Goal: Task Accomplishment & Management: Complete application form

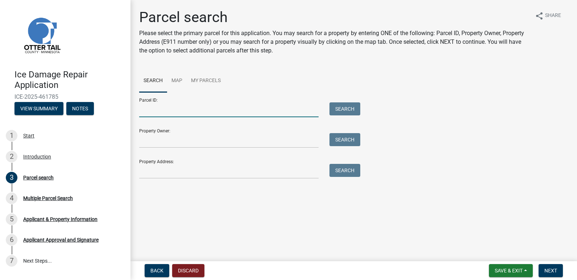
click at [155, 111] on input "Parcel ID:" at bounding box center [228, 110] width 179 height 15
type input "35000990673000"
click at [348, 112] on button "Search" at bounding box center [344, 109] width 31 height 13
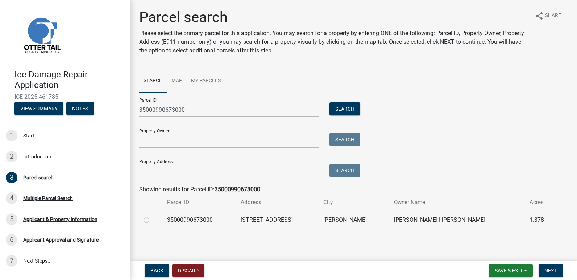
click at [152, 216] on label at bounding box center [152, 216] width 0 height 0
click at [152, 221] on input "radio" at bounding box center [154, 218] width 5 height 5
radio input "true"
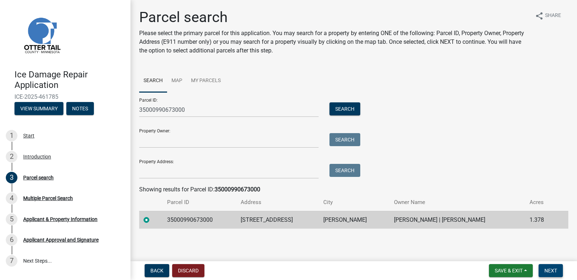
click at [550, 270] on span "Next" at bounding box center [550, 271] width 13 height 6
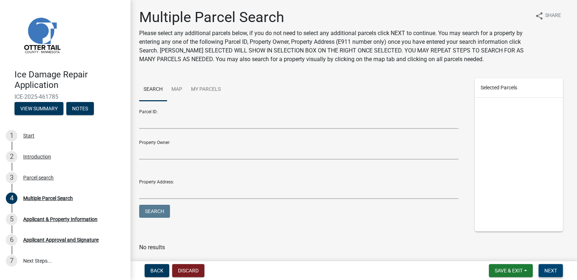
click at [553, 269] on span "Next" at bounding box center [550, 271] width 13 height 6
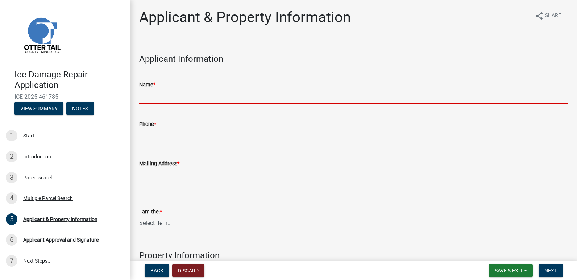
click at [172, 97] on input "Name *" at bounding box center [353, 96] width 429 height 15
click at [170, 94] on input "Name *" at bounding box center [353, 96] width 429 height 15
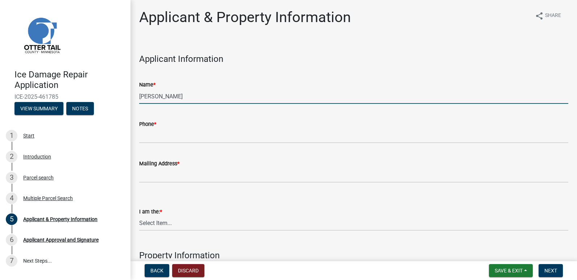
type input "[PERSON_NAME]"
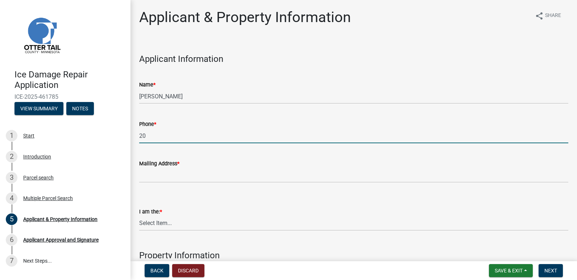
type input "2"
type input "[PHONE_NUMBER]"
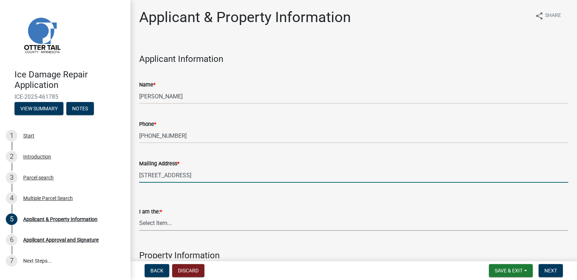
click at [198, 170] on input "[STREET_ADDRESS]" at bounding box center [353, 175] width 429 height 15
type input "[STREET_ADDRESS][PERSON_NAME]"
click at [170, 225] on select "Select Item... Property Owner Contractor Agent for Owner" at bounding box center [353, 223] width 429 height 15
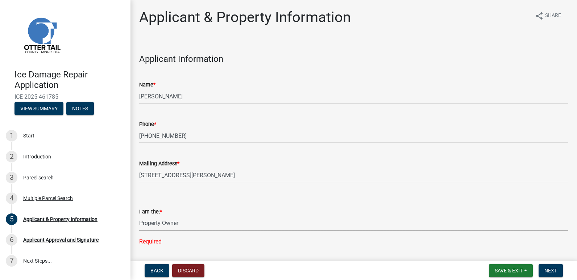
click at [139, 216] on select "Select Item... Property Owner Contractor Agent for Owner" at bounding box center [353, 223] width 429 height 15
select select "95b8dca0-6b07-48ad-8101-9830302f6be3"
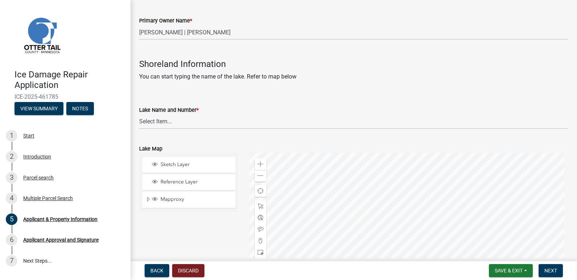
scroll to position [398, 0]
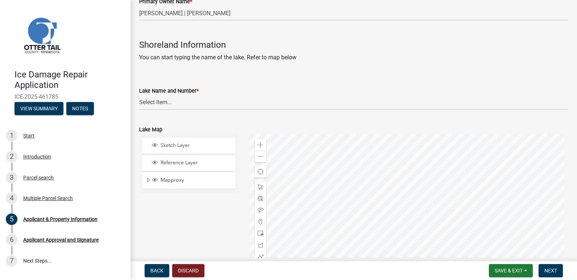
drag, startPoint x: 212, startPoint y: 213, endPoint x: 212, endPoint y: 204, distance: 9.1
click at [212, 204] on div "Sketch Layer Reference Layer Mapproxy Municipalities Corporate Limits Low Level…" at bounding box center [189, 224] width 110 height 181
click at [161, 109] on select "Select Item... None [PERSON_NAME] 56-031 [PERSON_NAME] 56-118 [PERSON_NAME] 56-…" at bounding box center [353, 102] width 429 height 15
click at [162, 105] on select "Select Item... None [PERSON_NAME] 56-031 [PERSON_NAME] 56-118 [PERSON_NAME] 56-…" at bounding box center [353, 102] width 429 height 15
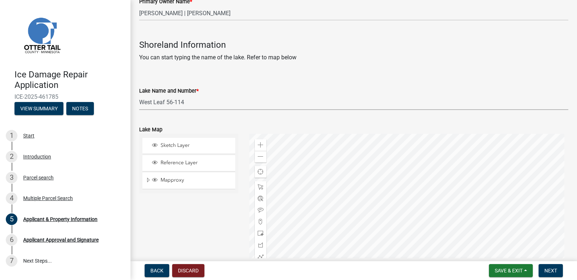
click at [139, 95] on select "Select Item... None [PERSON_NAME] 56-031 [PERSON_NAME] 56-118 [PERSON_NAME] 56-…" at bounding box center [353, 102] width 429 height 15
select select "2c4925b9-39e8-4de1-9db4-bcf1810f50e2"
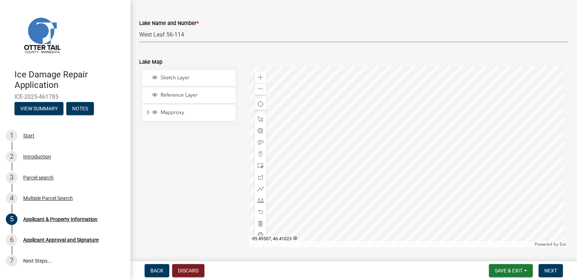
scroll to position [457, 0]
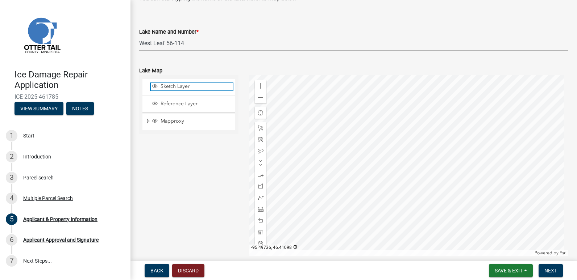
click at [192, 87] on span "Sketch Layer" at bounding box center [196, 86] width 74 height 7
click at [418, 144] on div at bounding box center [408, 165] width 319 height 181
click at [414, 144] on div at bounding box center [408, 165] width 319 height 181
click at [206, 170] on div "Sketch Layer Reference Layer Mapproxy Municipalities Corporate Limits Low Level…" at bounding box center [189, 165] width 110 height 181
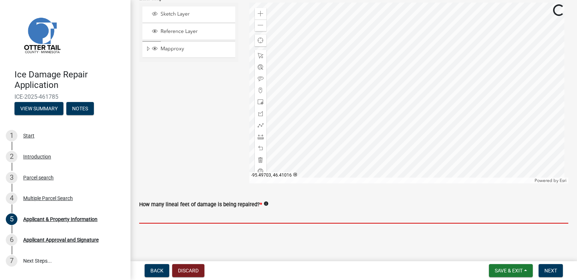
click at [172, 217] on input "text" at bounding box center [353, 216] width 429 height 15
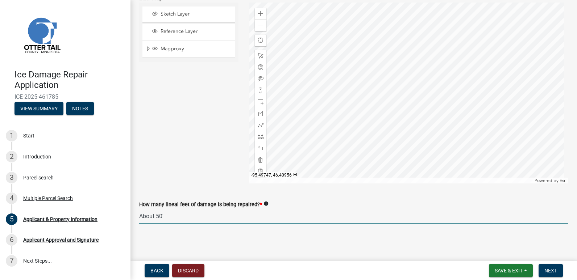
drag, startPoint x: 162, startPoint y: 253, endPoint x: 158, endPoint y: 254, distance: 4.9
click at [158, 254] on main "Applicant & Property Information share Share Applicant Information Name * [PERS…" at bounding box center [353, 129] width 446 height 259
type input "75"
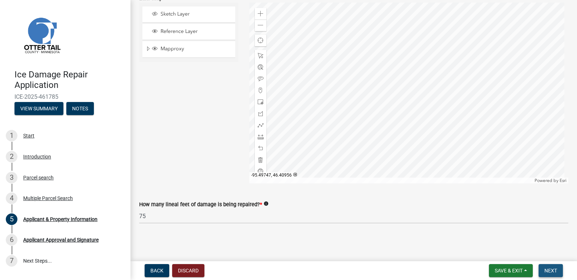
click at [552, 272] on span "Next" at bounding box center [550, 271] width 13 height 6
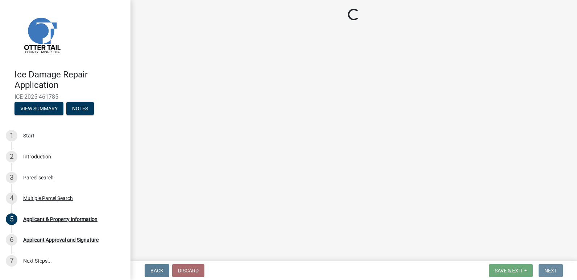
scroll to position [0, 0]
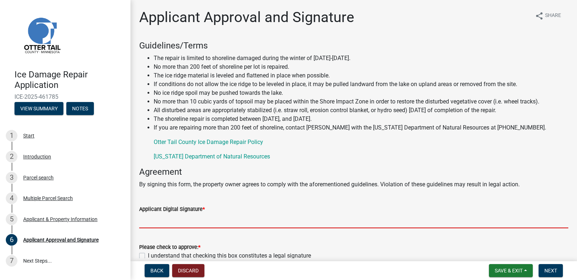
click at [156, 221] on input "Applicant Digital Signature *" at bounding box center [353, 221] width 429 height 15
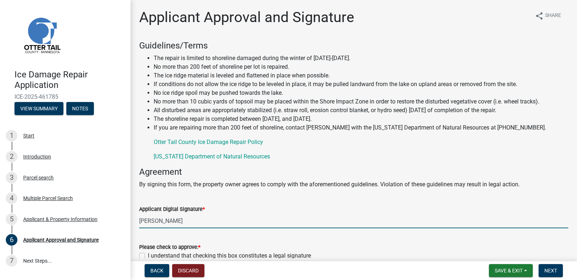
type input "[PERSON_NAME]"
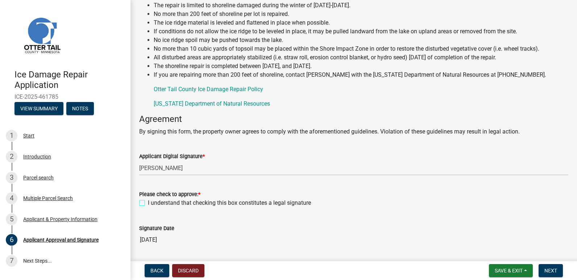
scroll to position [72, 0]
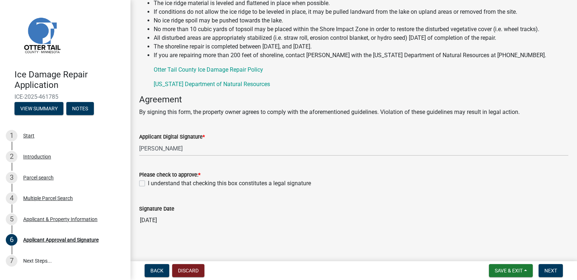
click at [148, 181] on label "I understand that checking this box constitutes a legal signature" at bounding box center [229, 183] width 163 height 9
click at [148, 181] on input "I understand that checking this box constitutes a legal signature" at bounding box center [150, 181] width 5 height 5
checkbox input "true"
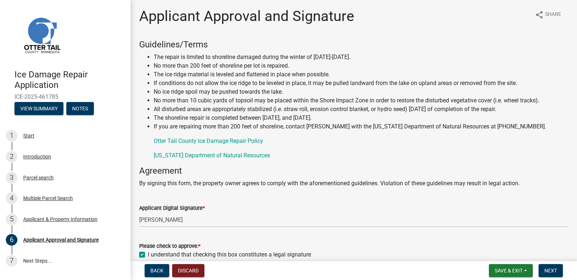
scroll to position [0, 0]
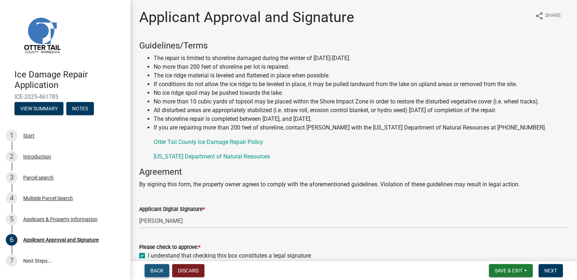
click at [156, 269] on span "Back" at bounding box center [156, 271] width 13 height 6
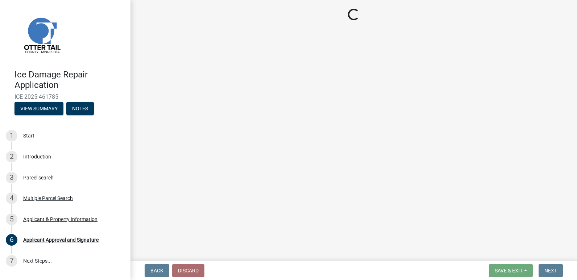
select select "95b8dca0-6b07-48ad-8101-9830302f6be3"
select select "2c4925b9-39e8-4de1-9db4-bcf1810f50e2"
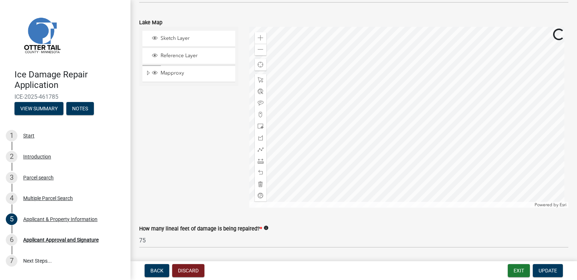
scroll to position [530, 0]
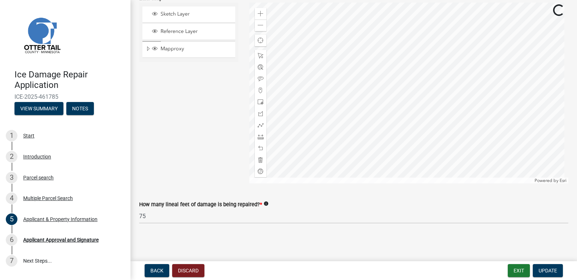
drag, startPoint x: 137, startPoint y: 218, endPoint x: 131, endPoint y: 221, distance: 5.8
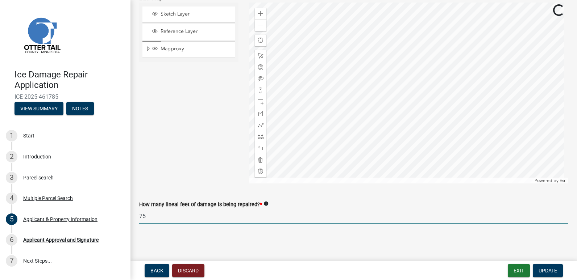
drag, startPoint x: 151, startPoint y: 218, endPoint x: 137, endPoint y: 222, distance: 14.0
click at [137, 222] on div "How many lineal feet of damage is being repaired? * info 75" at bounding box center [354, 207] width 440 height 34
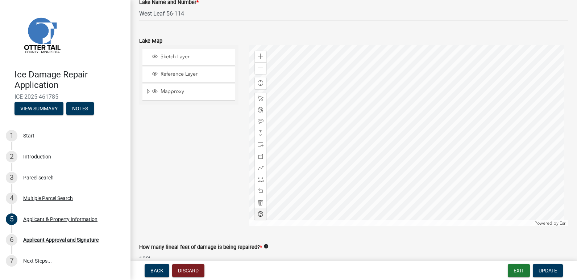
scroll to position [494, 0]
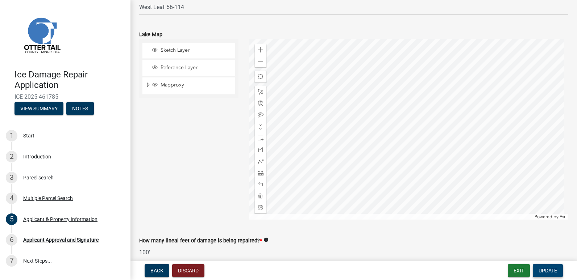
type input "100"
click at [548, 268] on span "Update" at bounding box center [547, 271] width 18 height 6
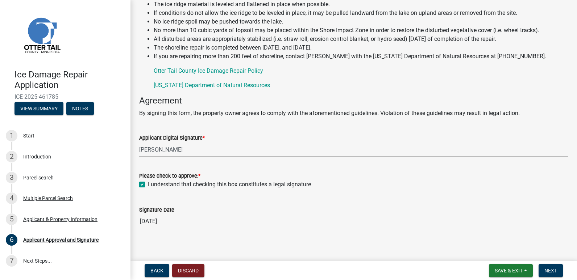
scroll to position [76, 0]
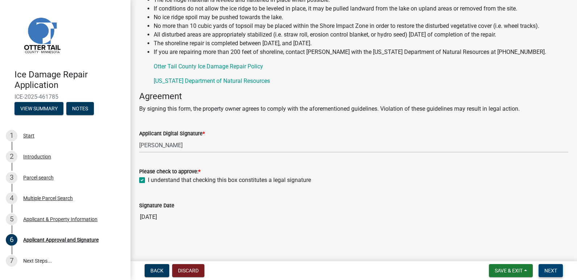
click at [552, 268] on span "Next" at bounding box center [550, 271] width 13 height 6
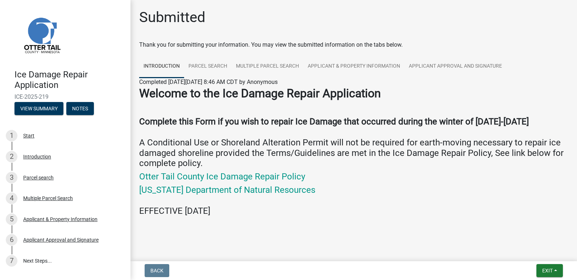
scroll to position [0, 0]
click at [265, 180] on link "Otter Tail County Ice Damage Repair Policy" at bounding box center [222, 176] width 166 height 10
